Goal: Communication & Community: Answer question/provide support

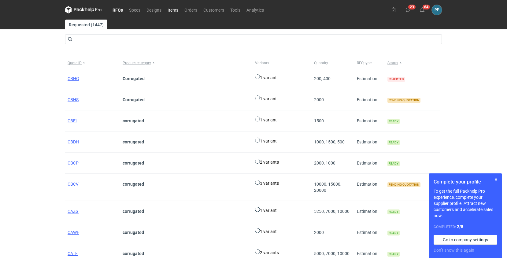
click at [172, 12] on link "Items" at bounding box center [172, 9] width 17 height 7
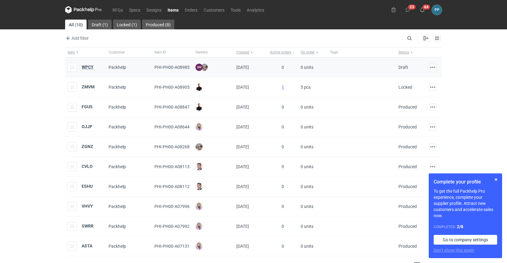
click at [90, 66] on strong "WPCY" at bounding box center [88, 67] width 12 height 5
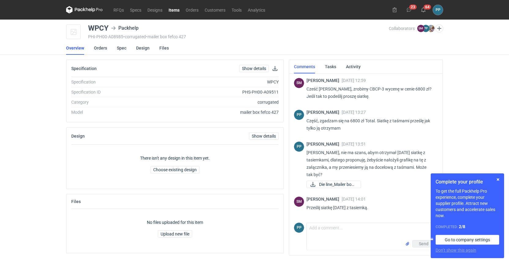
scroll to position [190, 0]
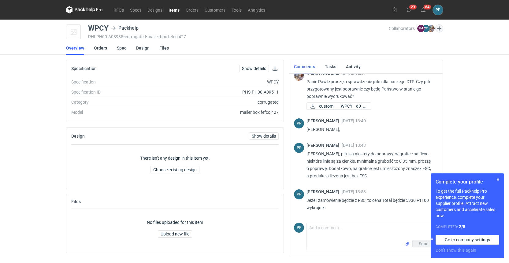
click at [437, 28] on button "button" at bounding box center [439, 28] width 8 height 8
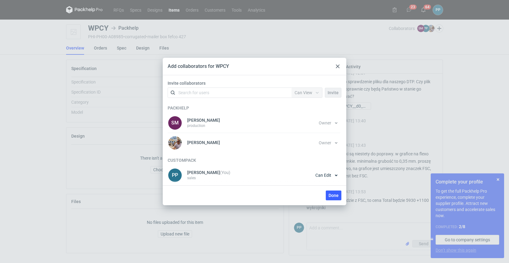
click at [218, 91] on div "Search for users" at bounding box center [228, 92] width 106 height 9
type input "G"
click at [202, 106] on div "[PERSON_NAME] • sales at CustomPack" at bounding box center [220, 108] width 75 height 6
click at [336, 94] on span "Invite" at bounding box center [332, 93] width 11 height 4
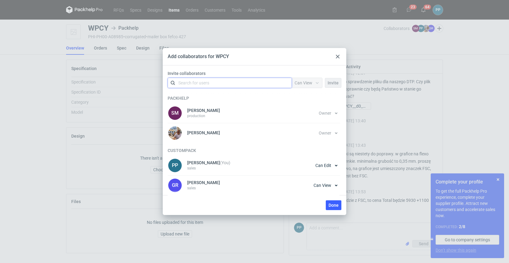
drag, startPoint x: 348, startPoint y: 232, endPoint x: 341, endPoint y: 232, distance: 7.1
click at [346, 232] on div "Add collaborators for WPCY Invite collaborators option <div title="[PERSON_NAME…" at bounding box center [254, 131] width 509 height 263
click at [332, 205] on span "Done" at bounding box center [333, 205] width 10 height 4
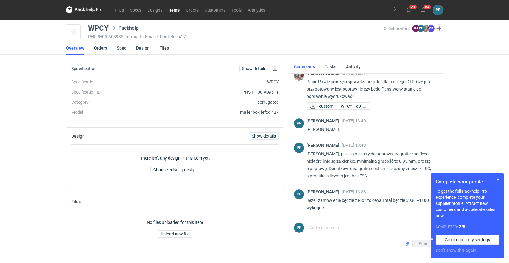
click at [324, 232] on textarea "Comment message" at bounding box center [372, 231] width 131 height 17
click at [335, 226] on textarea "Comment message" at bounding box center [372, 231] width 131 height 17
click at [342, 229] on textarea "Cześć [PERSON_NAME], jak wygląda sprawa z tym zamówieniem? będziemy je wspólnie…" at bounding box center [372, 231] width 131 height 17
click at [499, 179] on button "button" at bounding box center [497, 179] width 7 height 7
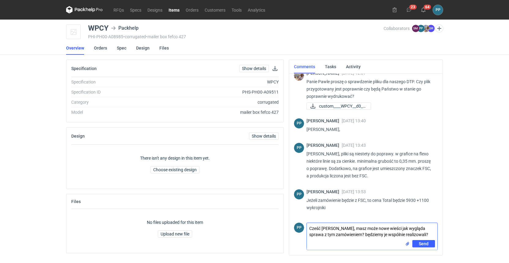
click at [349, 234] on textarea "Cześć [PERSON_NAME], masz może nowe wieści jak wygląda sprawa z tym zamówieniem…" at bounding box center [372, 231] width 131 height 17
drag, startPoint x: 389, startPoint y: 233, endPoint x: 371, endPoint y: 235, distance: 17.5
click at [371, 235] on textarea "Cześć [PERSON_NAME], masz może nowe wieści jak wygląda sprawa z tym zamówieniem…" at bounding box center [372, 231] width 131 height 17
drag, startPoint x: 415, startPoint y: 234, endPoint x: 367, endPoint y: 235, distance: 48.0
click at [367, 235] on textarea "Cześć [PERSON_NAME], masz może nowe wieści jak wygląda sprawa z tym zamówieniem…" at bounding box center [372, 231] width 131 height 17
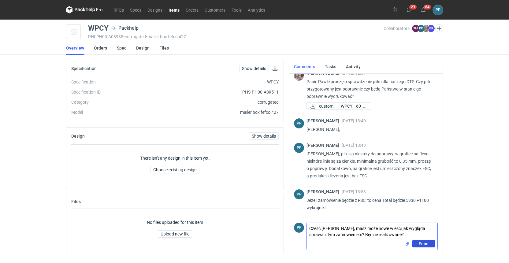
type textarea "Cześć [PERSON_NAME], masz może nowe wieści jak wygląda sprawa z tym zamówieniem…"
click at [419, 242] on span "Send" at bounding box center [424, 244] width 10 height 4
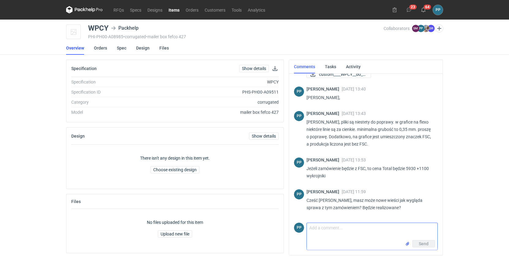
scroll to position [222, 0]
